Goal: Information Seeking & Learning: Learn about a topic

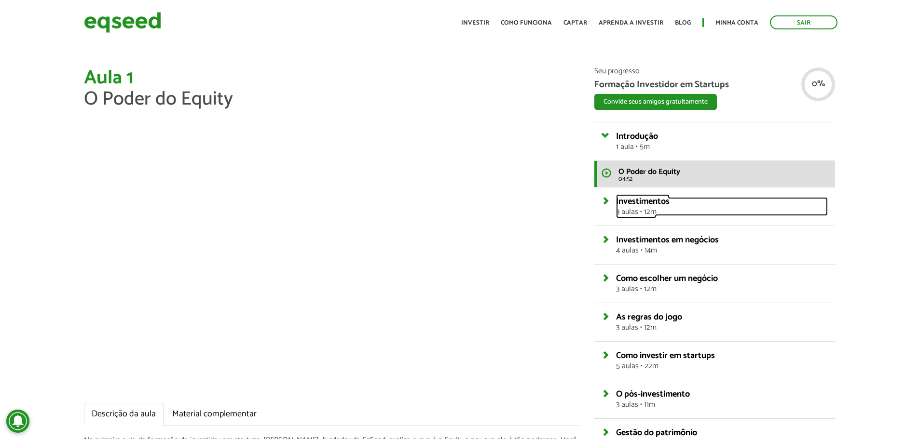
click at [616, 204] on link "Investimentos 3 aulas • 12m" at bounding box center [722, 206] width 212 height 19
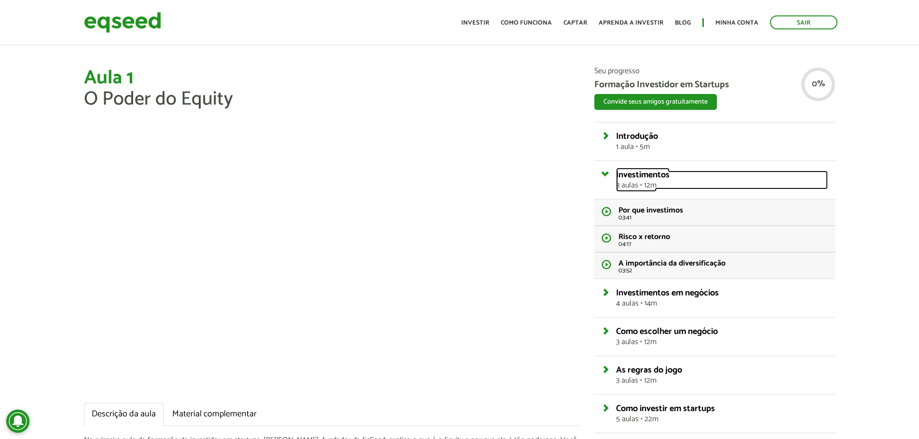
click at [616, 172] on link "Investimentos 3 aulas • 12m" at bounding box center [722, 180] width 212 height 19
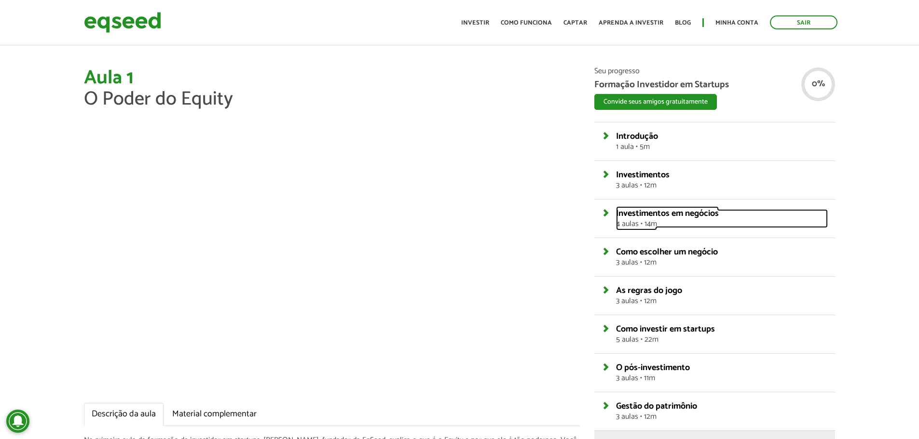
click at [616, 212] on link "Investimentos em negócios 4 aulas • 14m" at bounding box center [722, 218] width 212 height 19
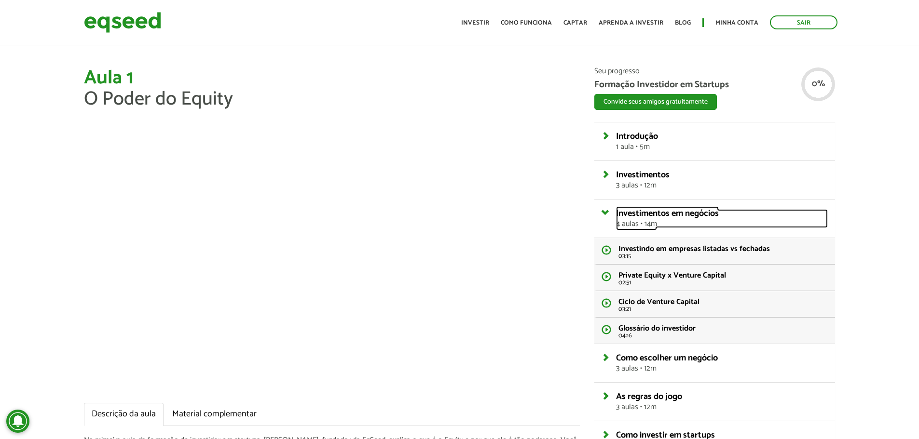
click at [616, 212] on link "Investimentos em negócios 4 aulas • 14m" at bounding box center [722, 218] width 212 height 19
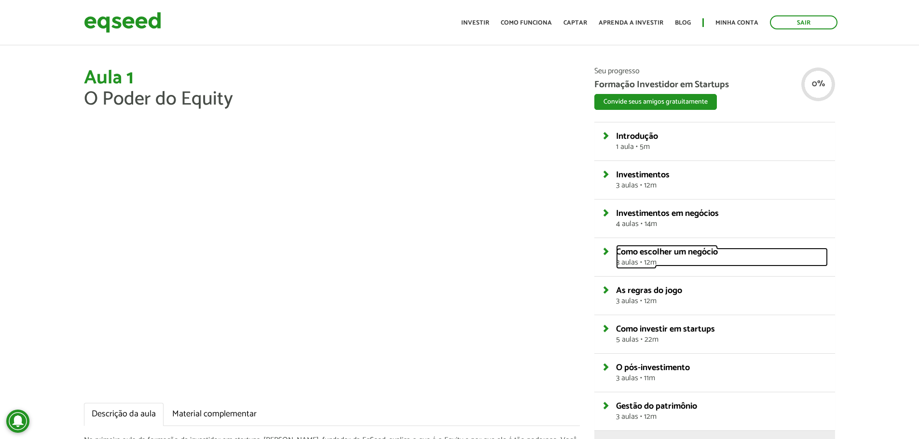
click at [616, 251] on link "Como escolher um negócio 3 aulas • 12m" at bounding box center [722, 257] width 212 height 19
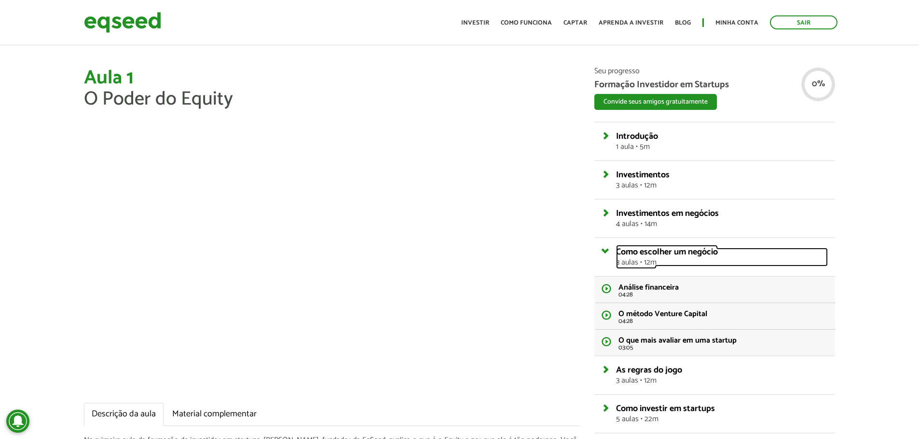
click at [616, 251] on link "Como escolher um negócio 3 aulas • 12m" at bounding box center [722, 257] width 212 height 19
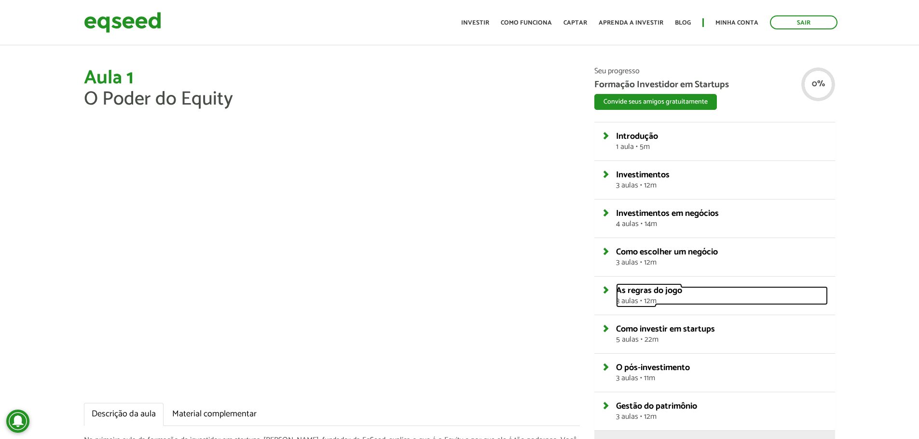
click at [616, 291] on link "As regras do jogo 3 aulas • 12m" at bounding box center [722, 296] width 212 height 19
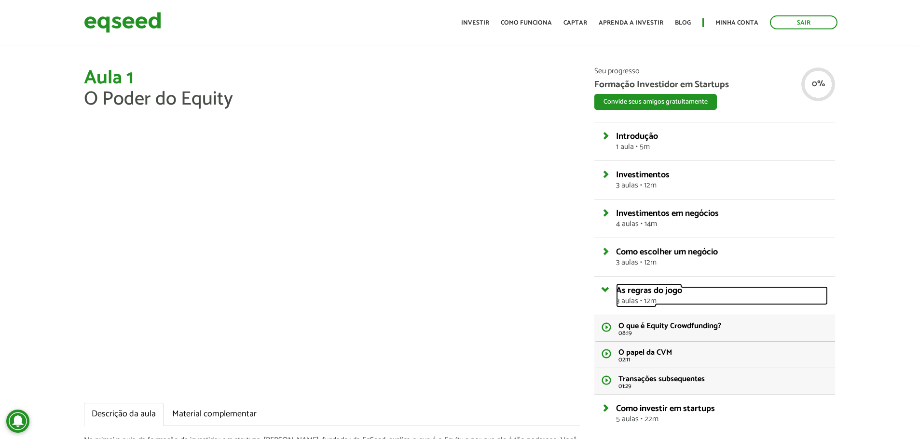
click at [616, 291] on link "As regras do jogo 3 aulas • 12m" at bounding box center [722, 296] width 212 height 19
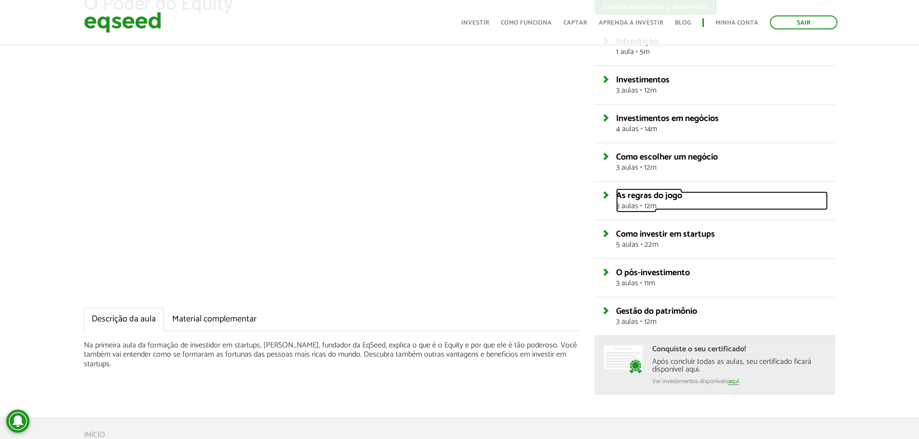
scroll to position [96, 0]
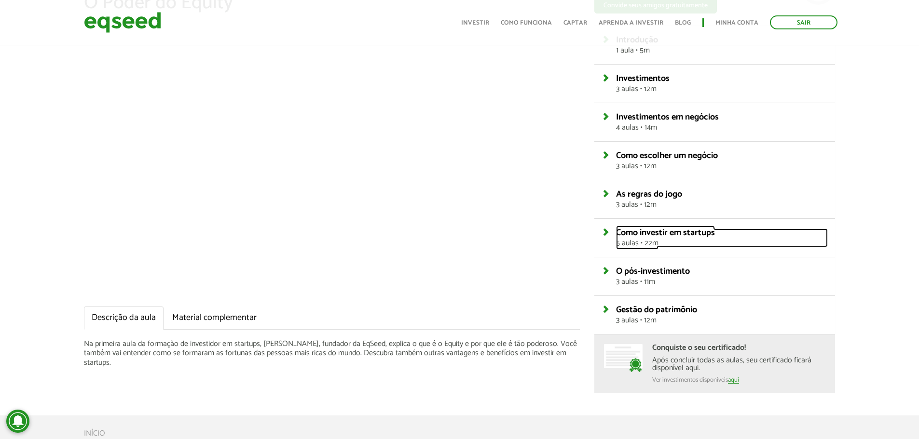
click at [616, 232] on link "Como investir em startups 5 aulas • 22m" at bounding box center [722, 238] width 212 height 19
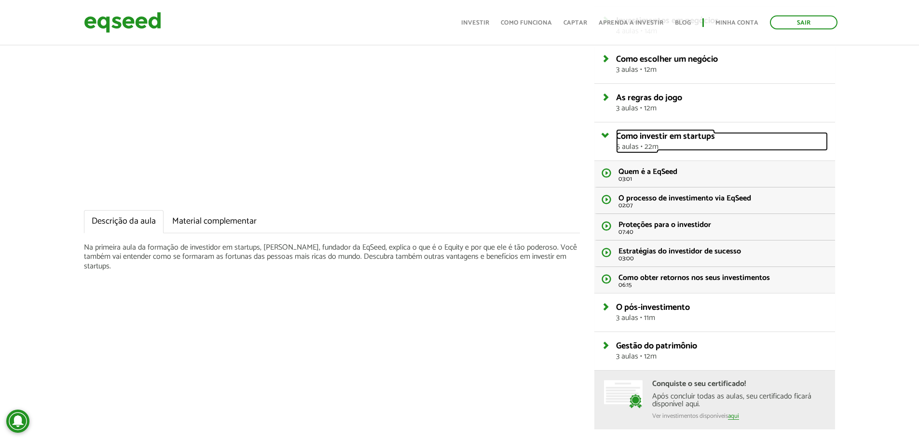
scroll to position [241, 0]
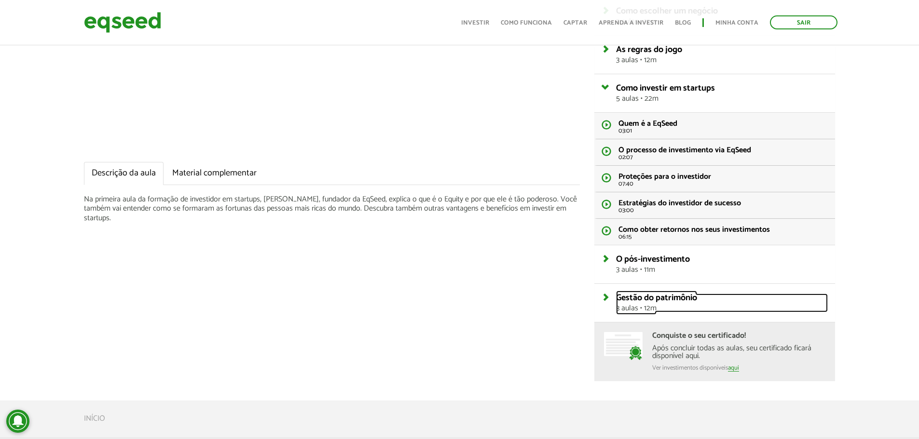
click at [616, 297] on link "Gestão do patrimônio 3 aulas • 12m" at bounding box center [722, 303] width 212 height 19
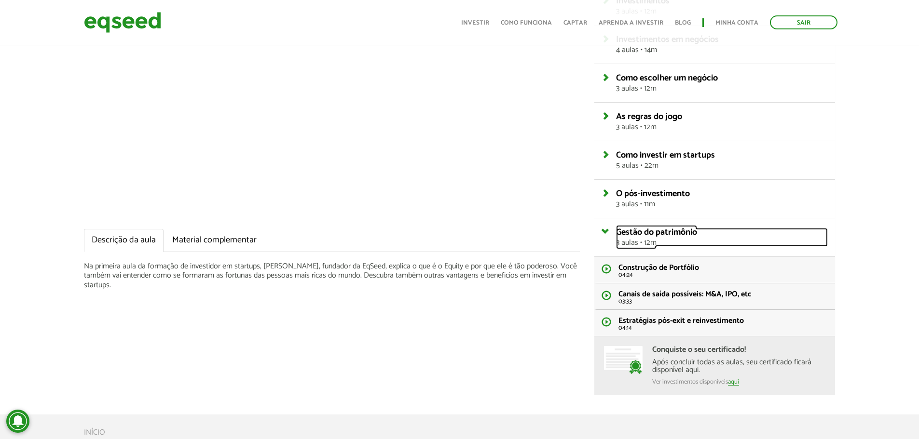
scroll to position [0, 0]
